Goal: Task Accomplishment & Management: Use online tool/utility

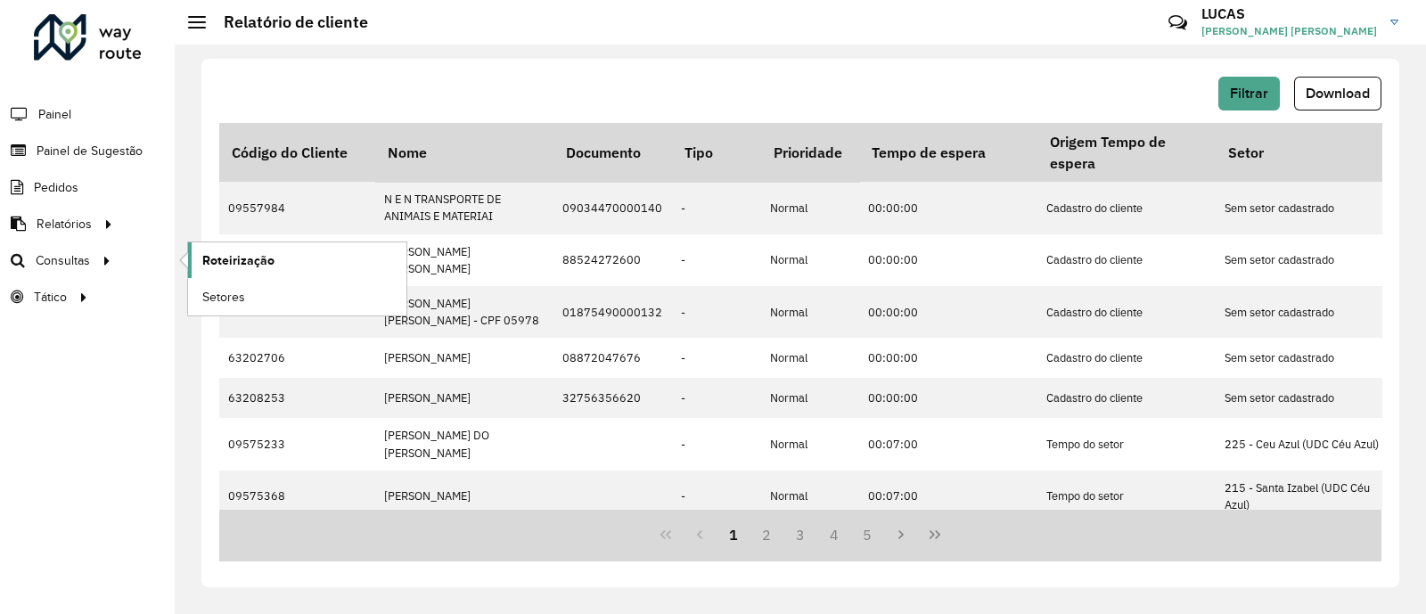
click at [235, 259] on span "Roteirização" at bounding box center [238, 260] width 72 height 19
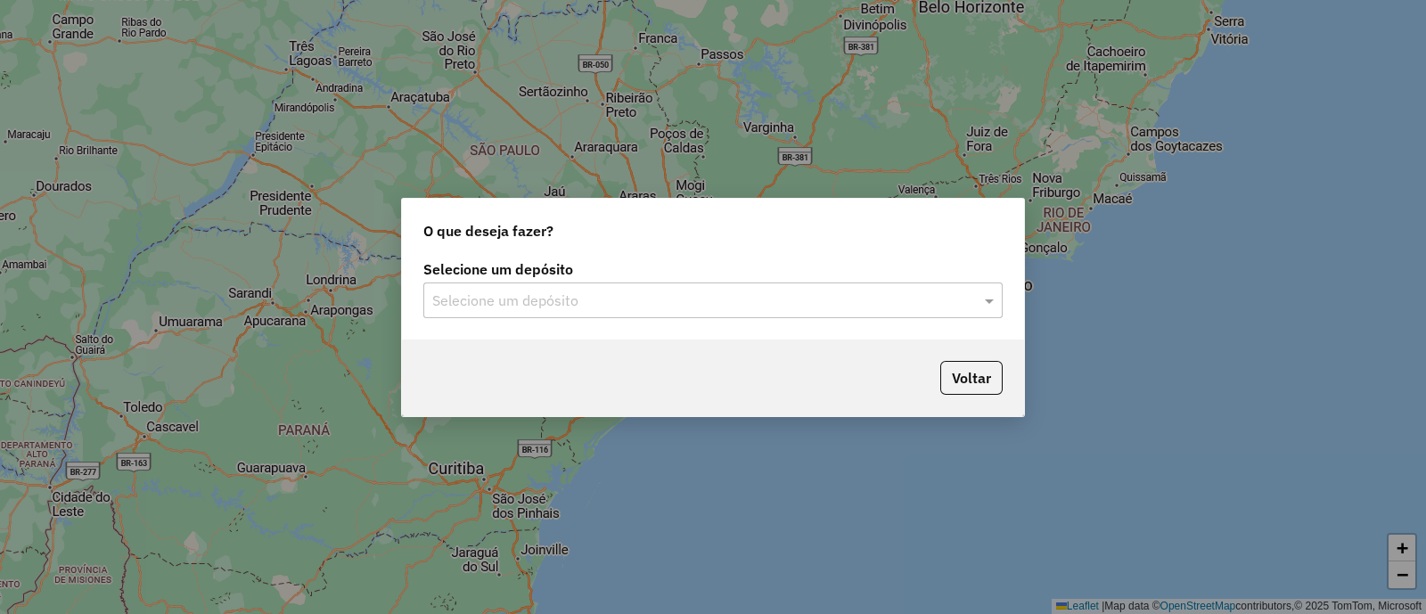
click at [693, 299] on input "text" at bounding box center [695, 301] width 526 height 21
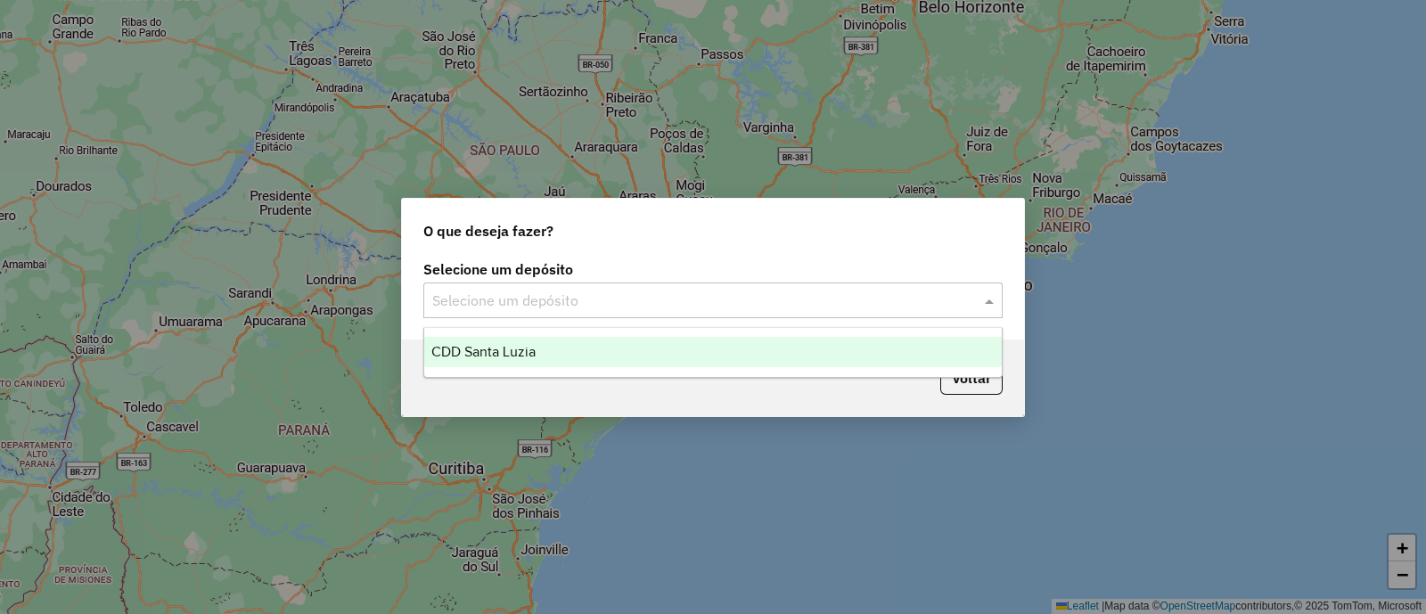
click at [637, 335] on ng-dropdown-panel "CDD Santa Luzia" at bounding box center [712, 352] width 579 height 51
click at [687, 341] on div "CDD Santa Luzia" at bounding box center [713, 352] width 578 height 30
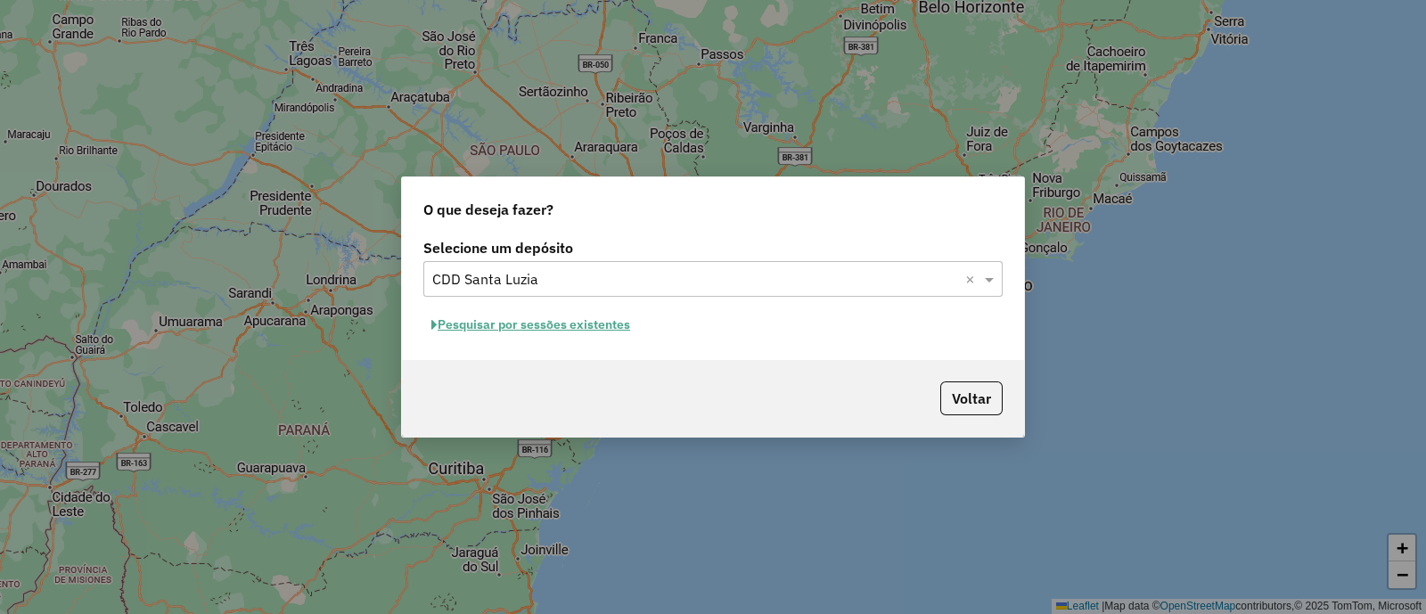
click at [611, 323] on button "Pesquisar por sessões existentes" at bounding box center [530, 325] width 215 height 28
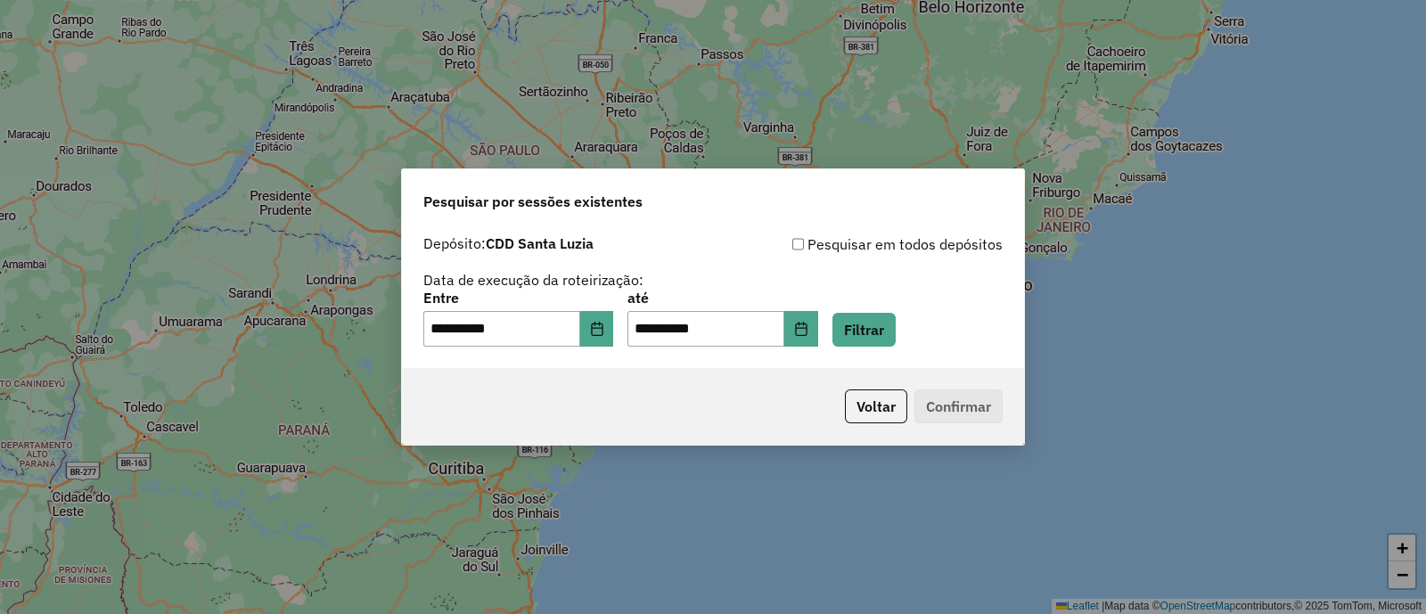
click at [902, 349] on div "**********" at bounding box center [713, 297] width 622 height 142
drag, startPoint x: 910, startPoint y: 317, endPoint x: 925, endPoint y: 335, distance: 23.4
click at [896, 319] on button "Filtrar" at bounding box center [864, 330] width 63 height 34
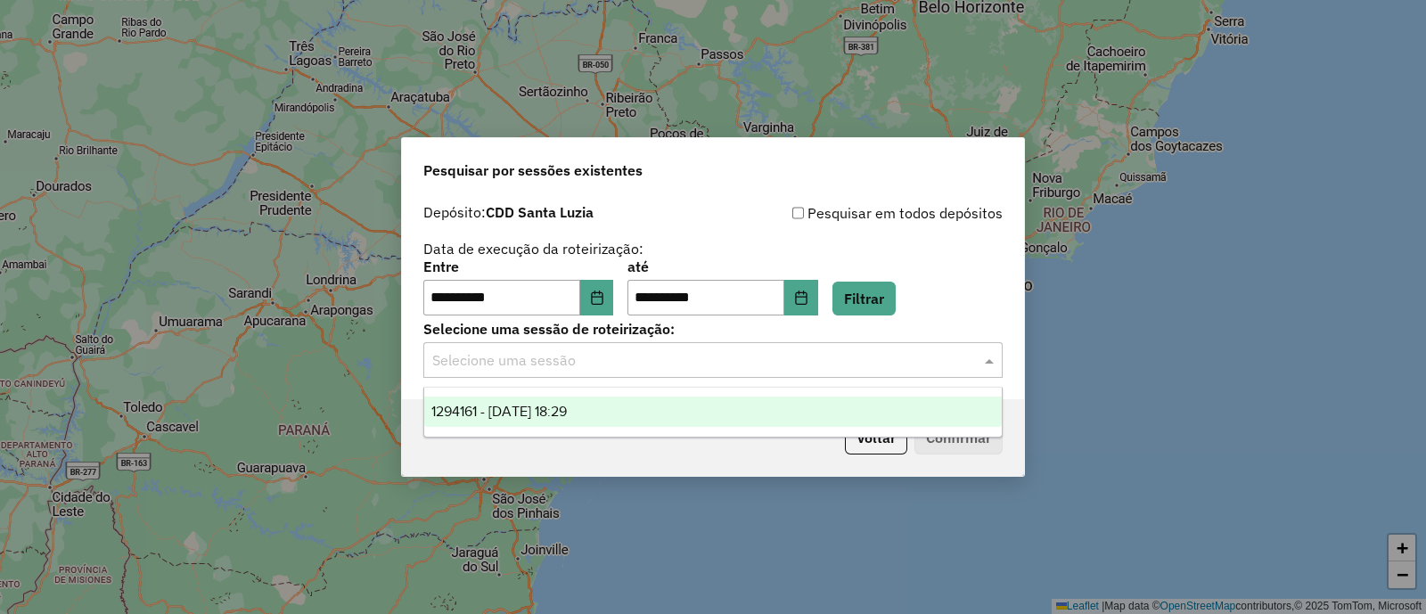
click at [882, 372] on div "Selecione uma sessão" at bounding box center [712, 360] width 579 height 36
click at [848, 404] on div "1294161 - 14/10/2025 18:29" at bounding box center [713, 412] width 578 height 30
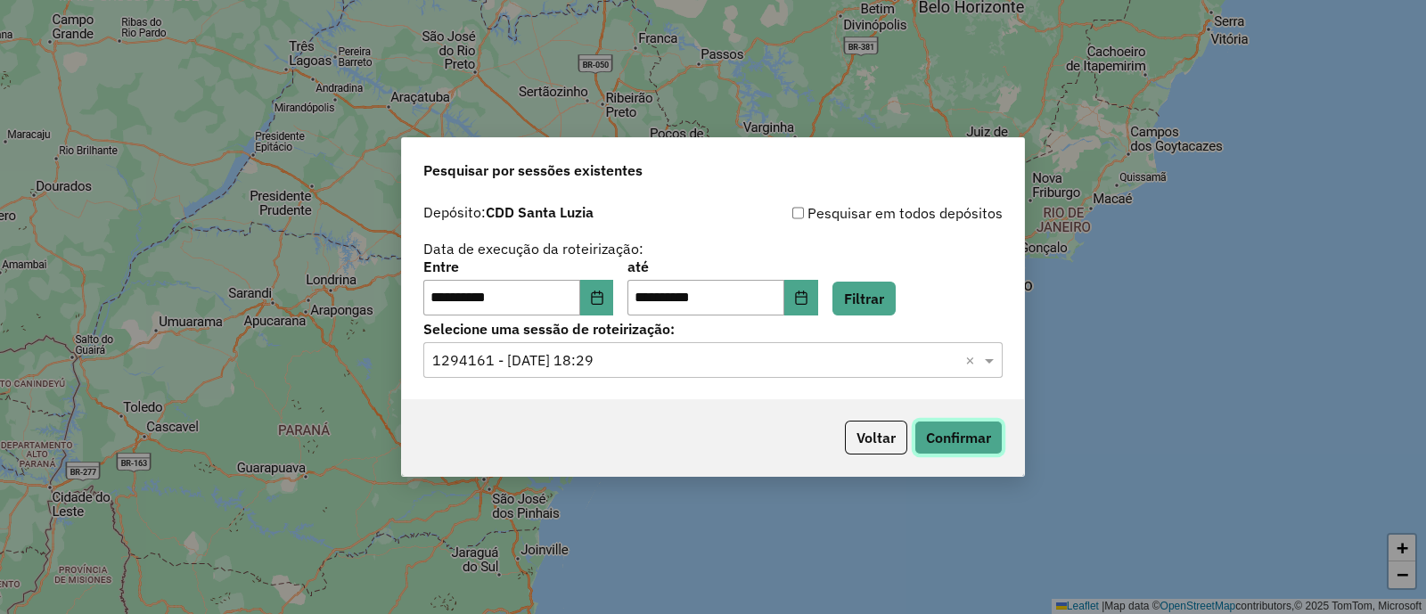
click at [945, 431] on button "Confirmar" at bounding box center [959, 438] width 88 height 34
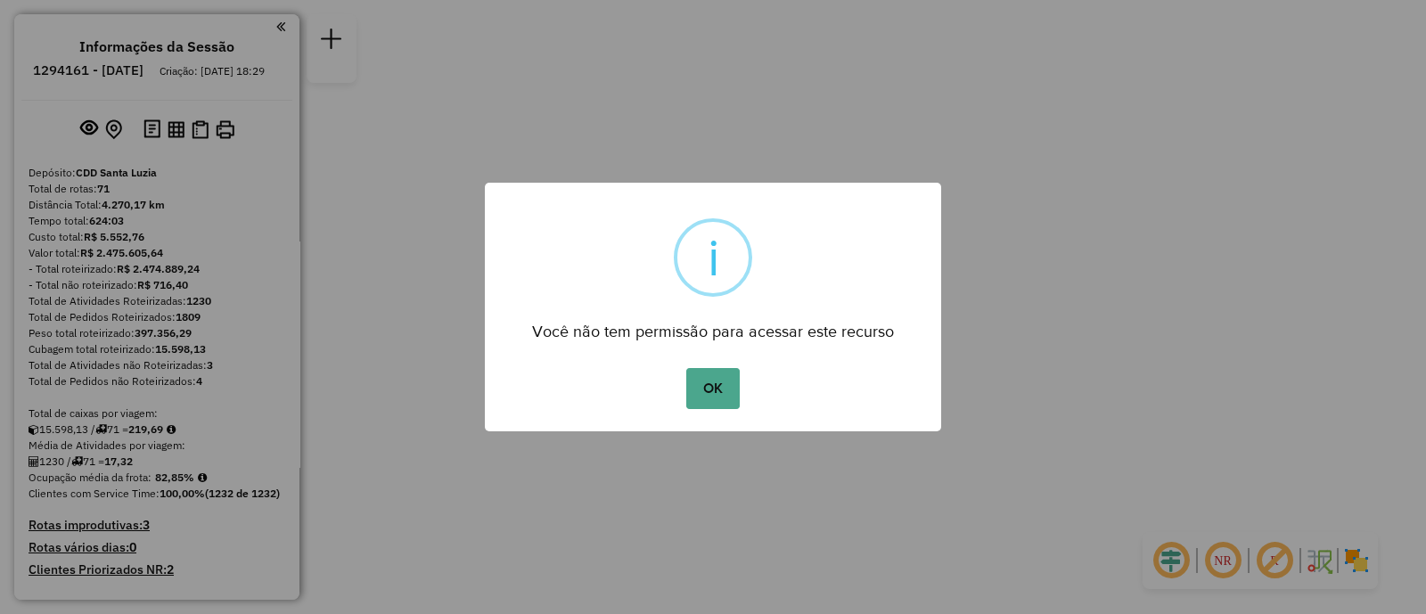
drag, startPoint x: 735, startPoint y: 390, endPoint x: 784, endPoint y: 376, distance: 50.0
click at [735, 390] on button "OK" at bounding box center [712, 388] width 53 height 41
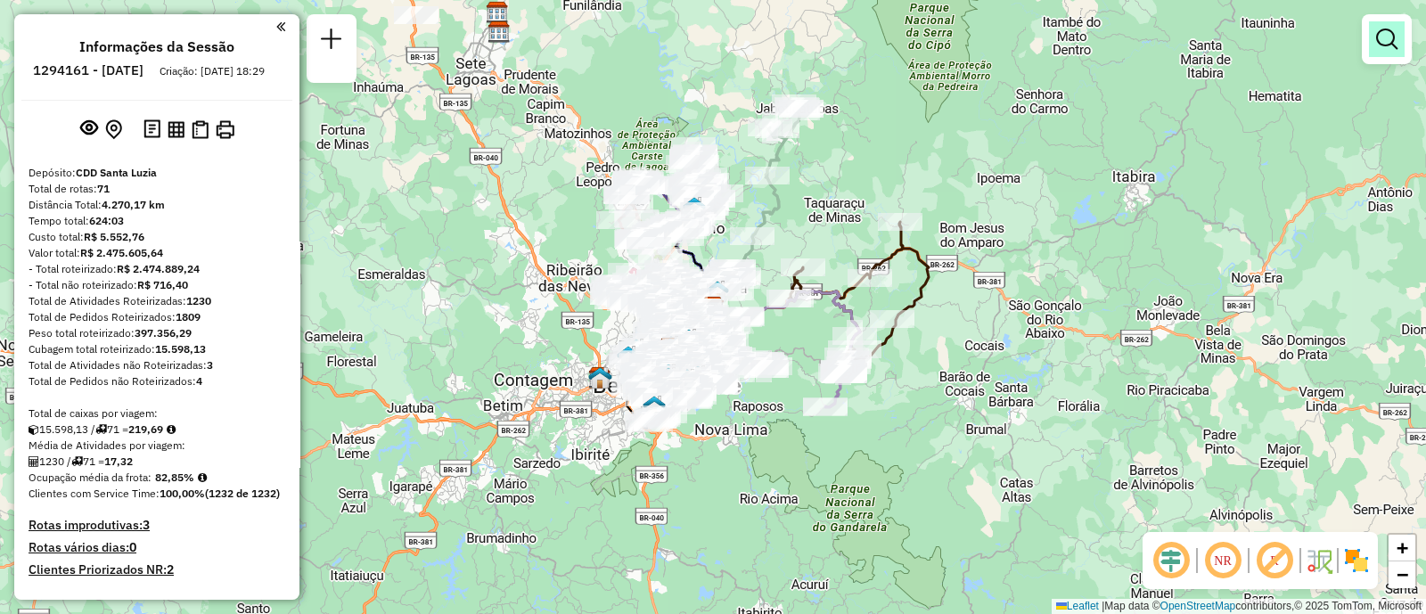
click at [1375, 51] on link at bounding box center [1387, 39] width 36 height 36
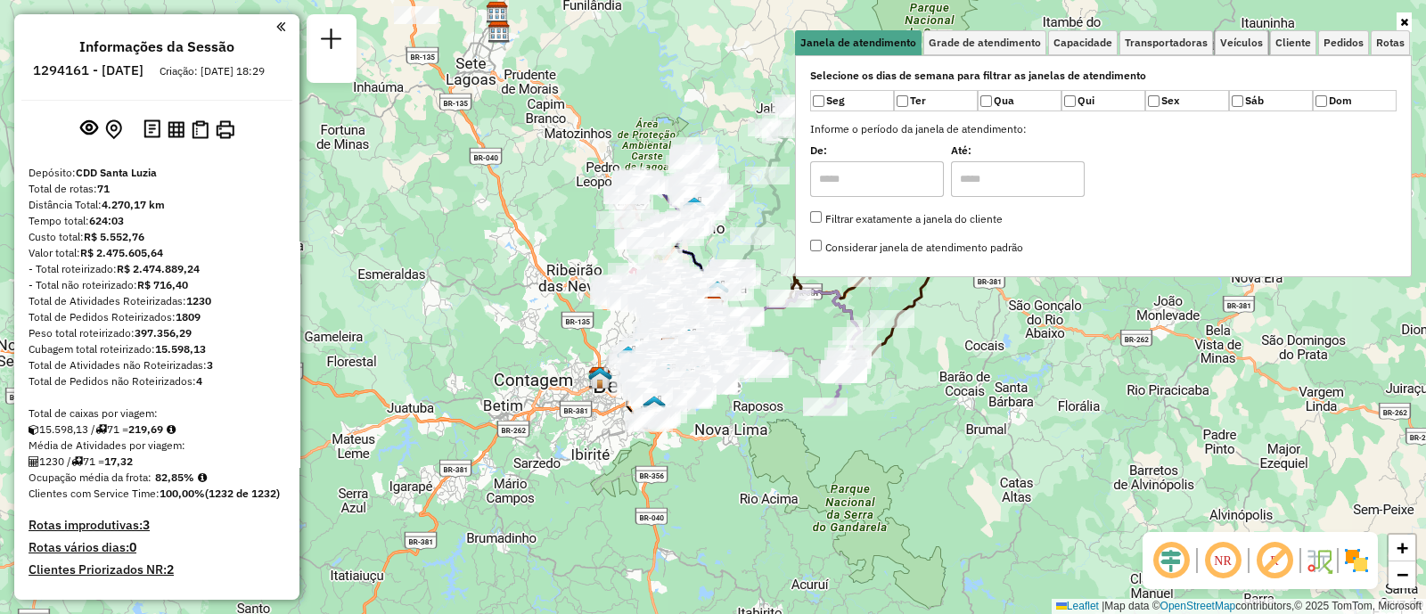
drag, startPoint x: 1239, startPoint y: 39, endPoint x: 1167, endPoint y: 60, distance: 75.1
click at [1235, 41] on span "Veículos" at bounding box center [1241, 42] width 43 height 11
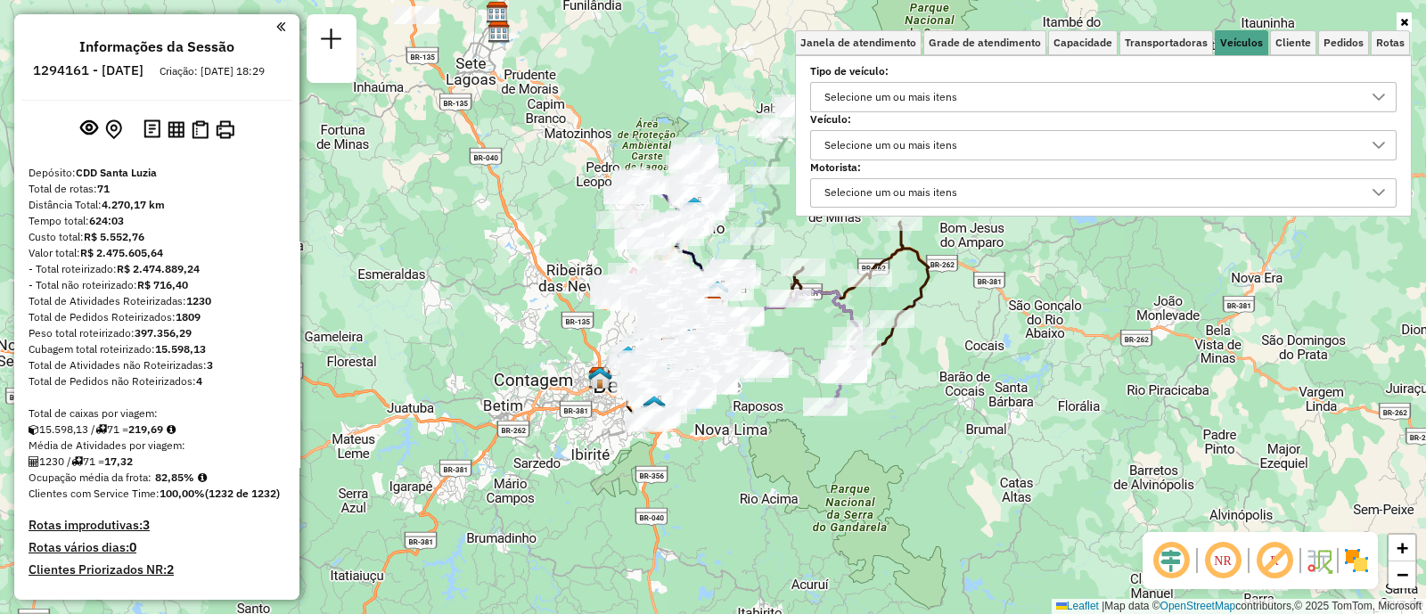
click at [902, 142] on div "Selecione um ou mais itens" at bounding box center [890, 145] width 145 height 29
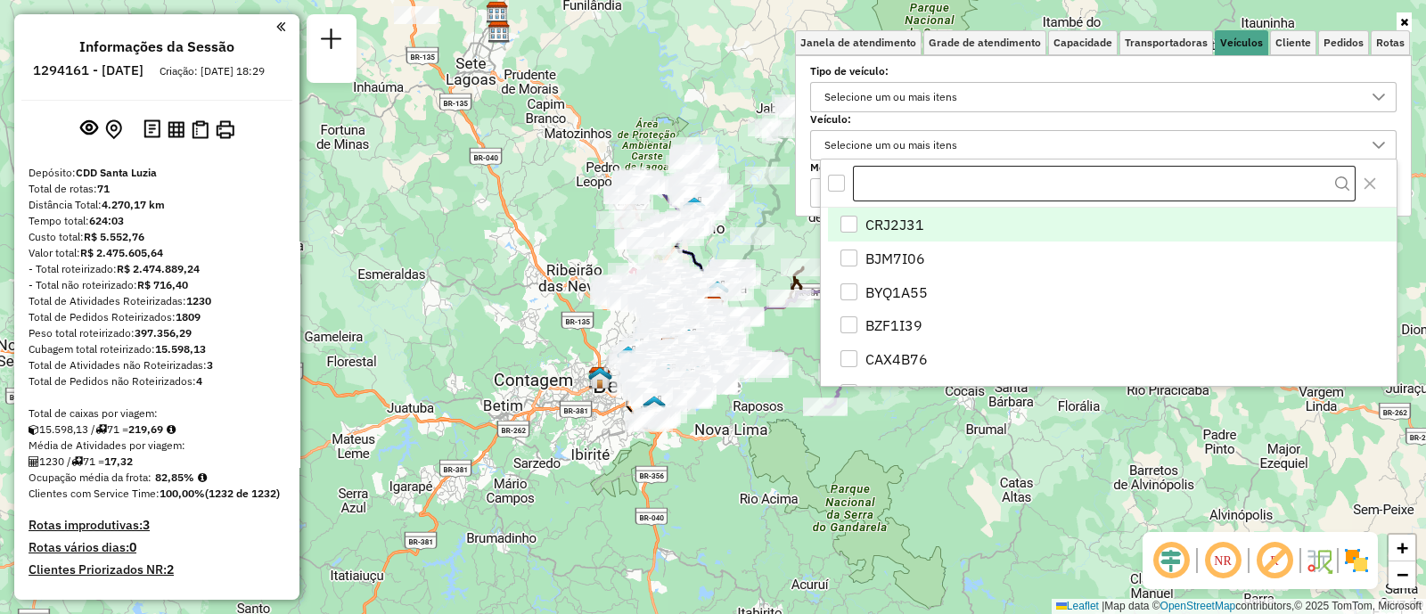
scroll to position [9, 61]
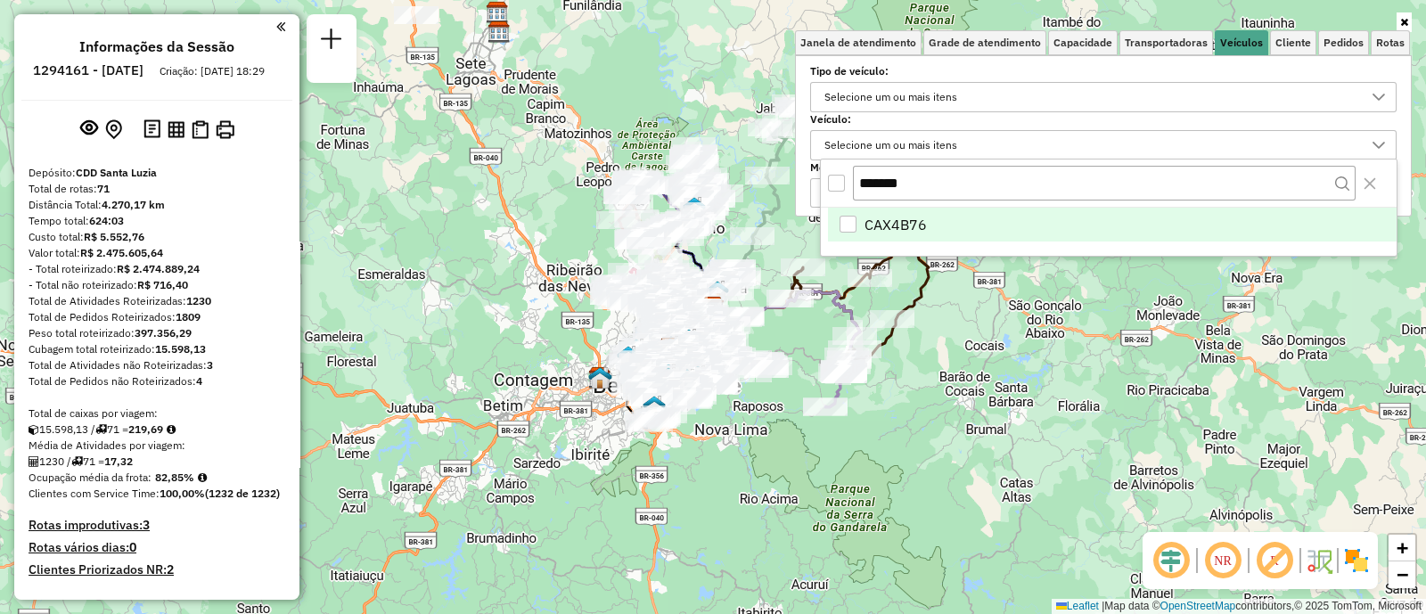
type input "*******"
click at [889, 214] on span "CAX4B76" at bounding box center [896, 224] width 62 height 21
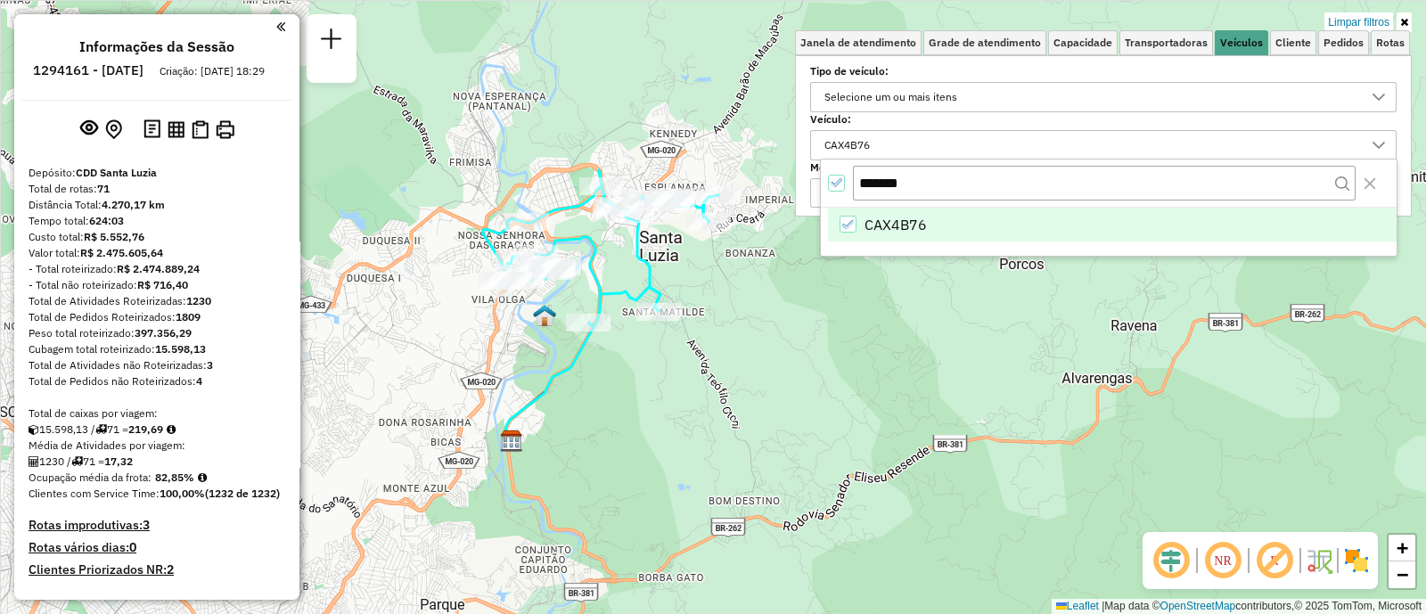
drag, startPoint x: 727, startPoint y: 307, endPoint x: 706, endPoint y: 373, distance: 70.2
click at [706, 373] on div "Limpar filtros Janela de atendimento Grade de atendimento Capacidade Transporta…" at bounding box center [713, 307] width 1426 height 614
